Goal: Task Accomplishment & Management: Use online tool/utility

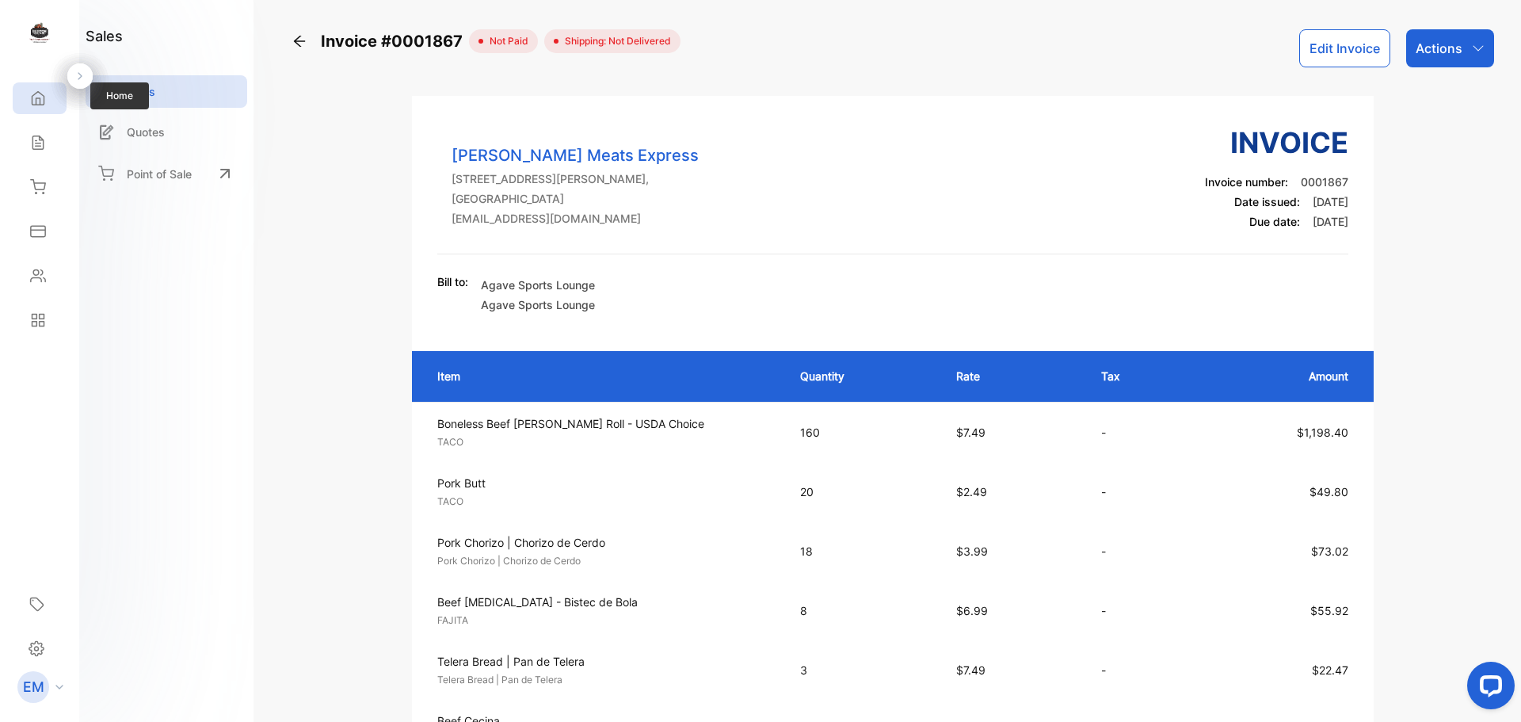
click at [36, 109] on div "Home" at bounding box center [40, 98] width 54 height 32
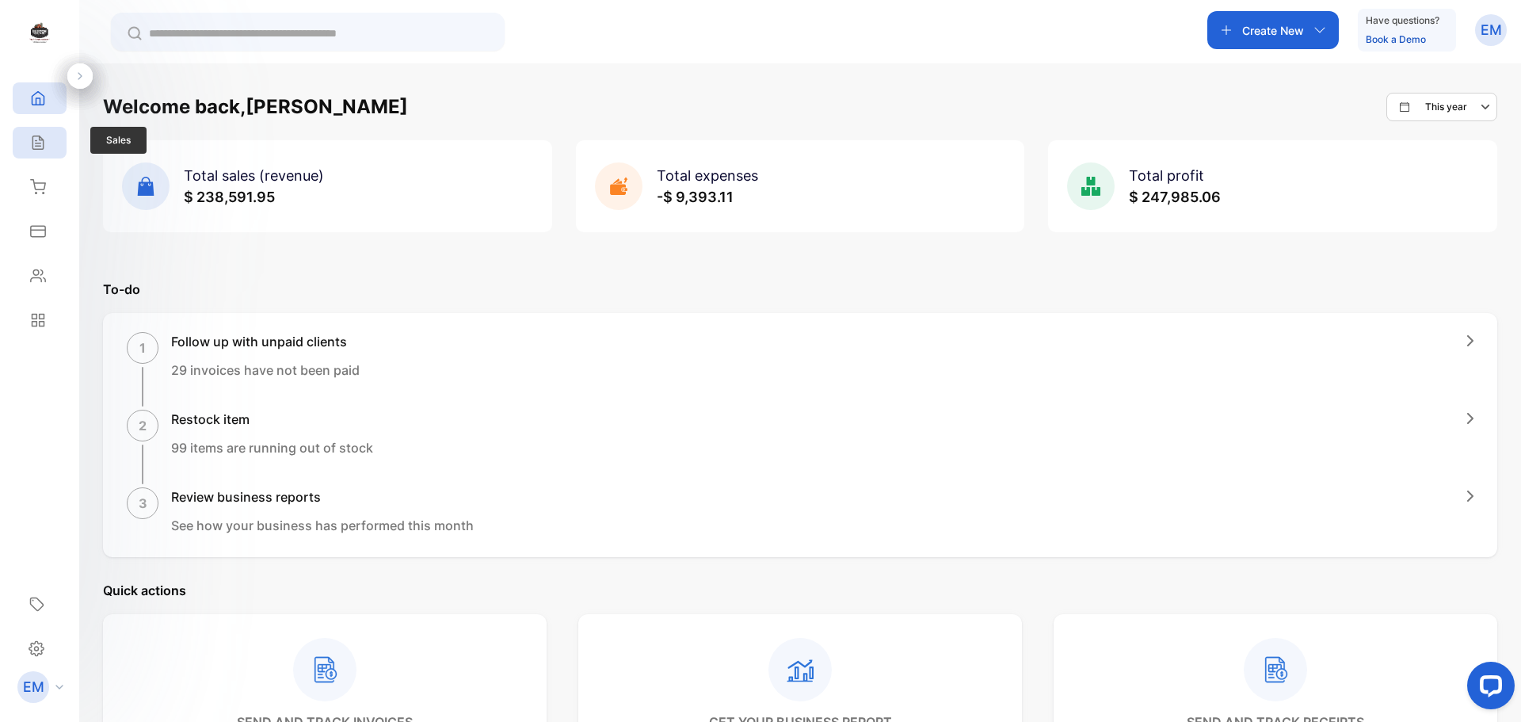
click at [36, 139] on icon at bounding box center [38, 143] width 16 height 16
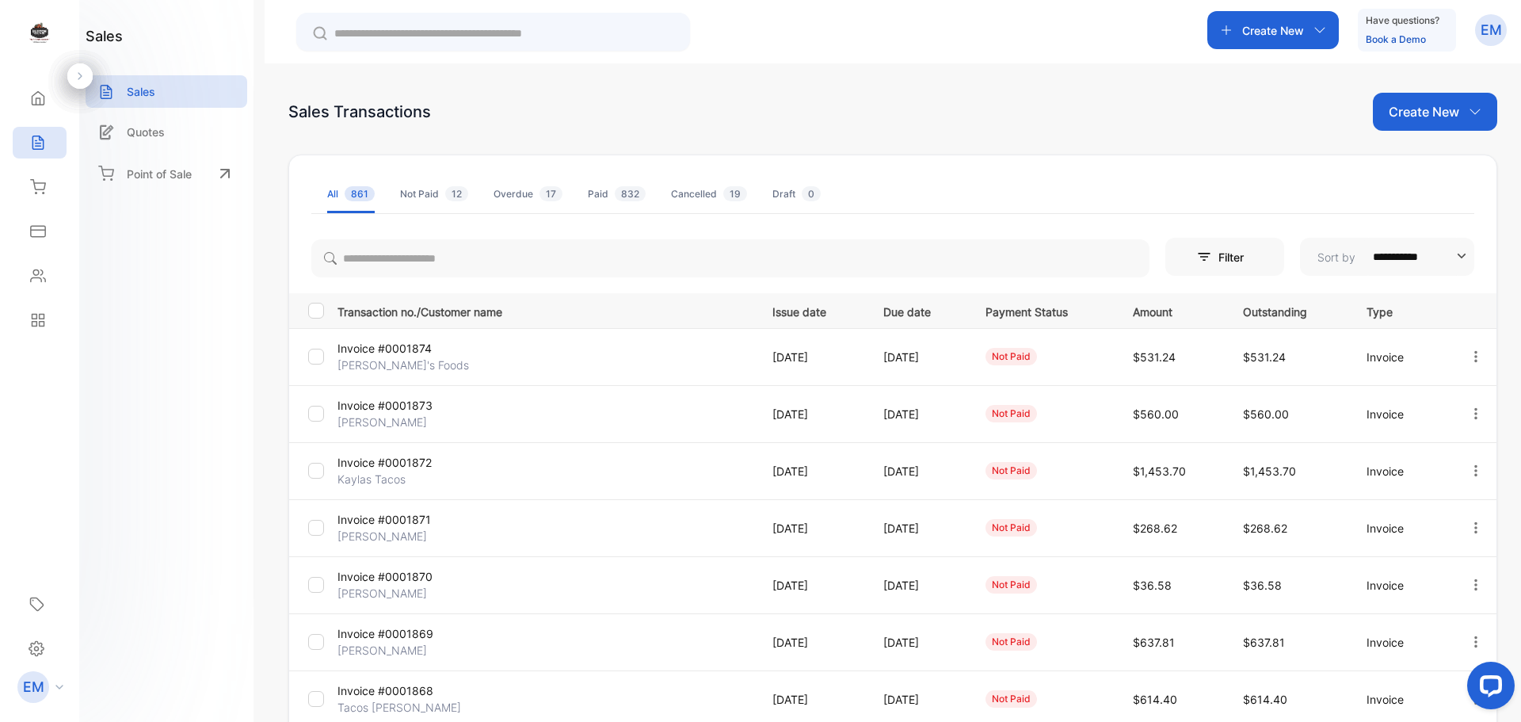
click at [1474, 410] on icon "button" at bounding box center [1475, 412] width 3 height 11
click at [1423, 555] on div "Print" at bounding box center [1426, 549] width 160 height 32
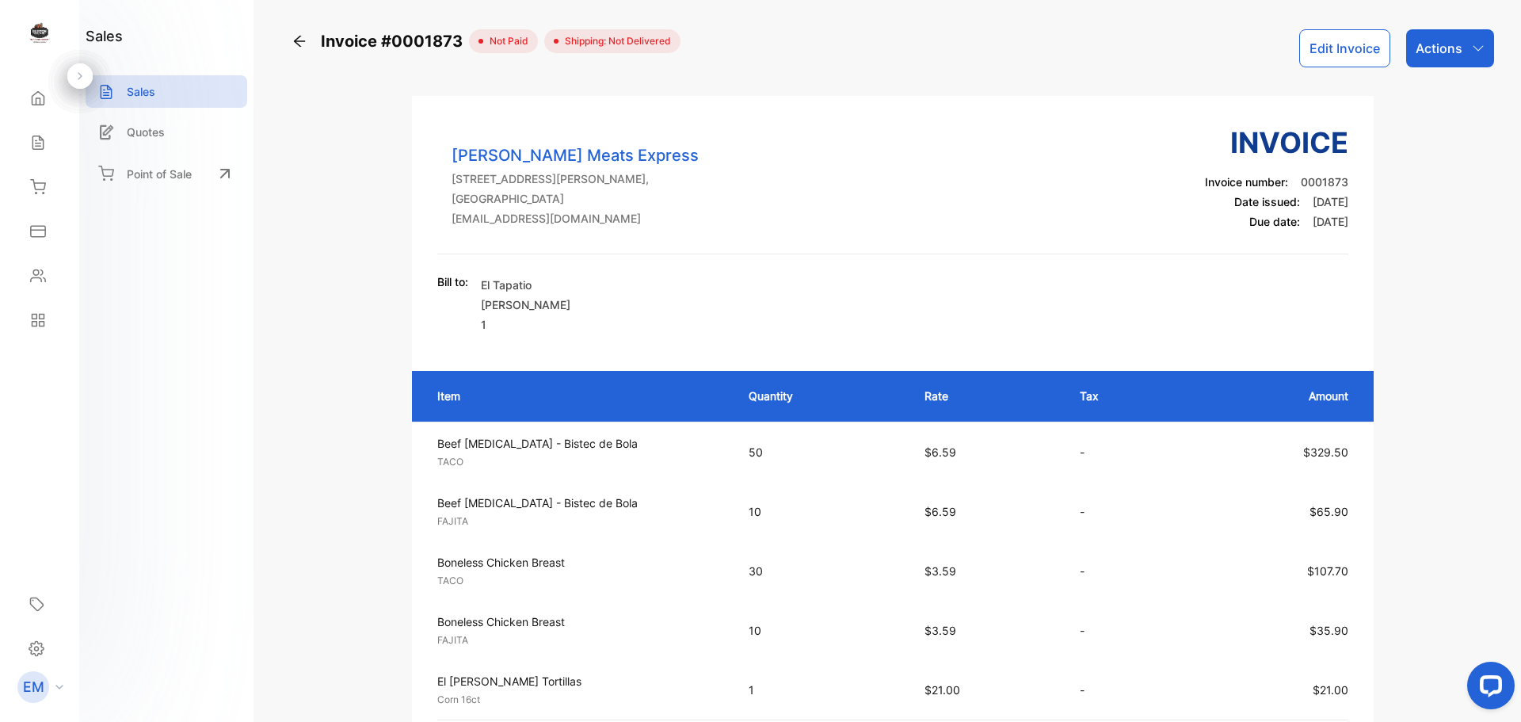
drag, startPoint x: 1385, startPoint y: 598, endPoint x: 1343, endPoint y: 666, distance: 80.0
